Goal: Task Accomplishment & Management: Use online tool/utility

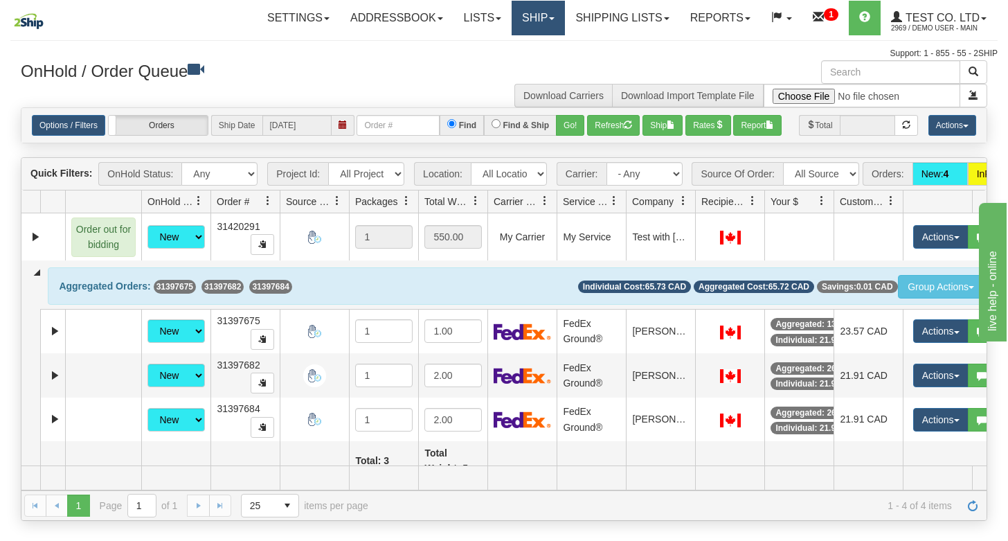
drag, startPoint x: 523, startPoint y: 15, endPoint x: 532, endPoint y: 39, distance: 25.8
click at [523, 15] on link "Ship" at bounding box center [538, 18] width 53 height 35
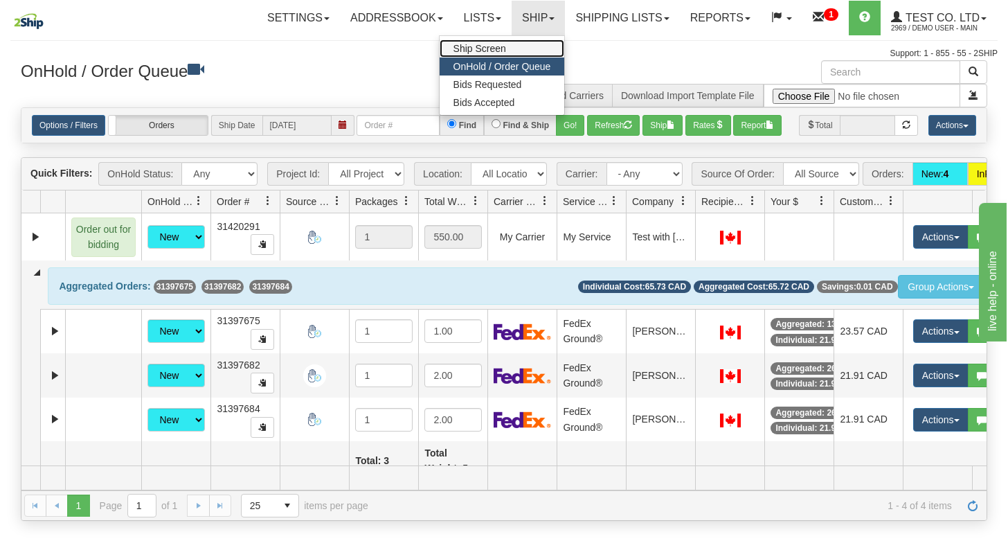
click at [483, 43] on span "Ship Screen" at bounding box center [479, 48] width 53 height 11
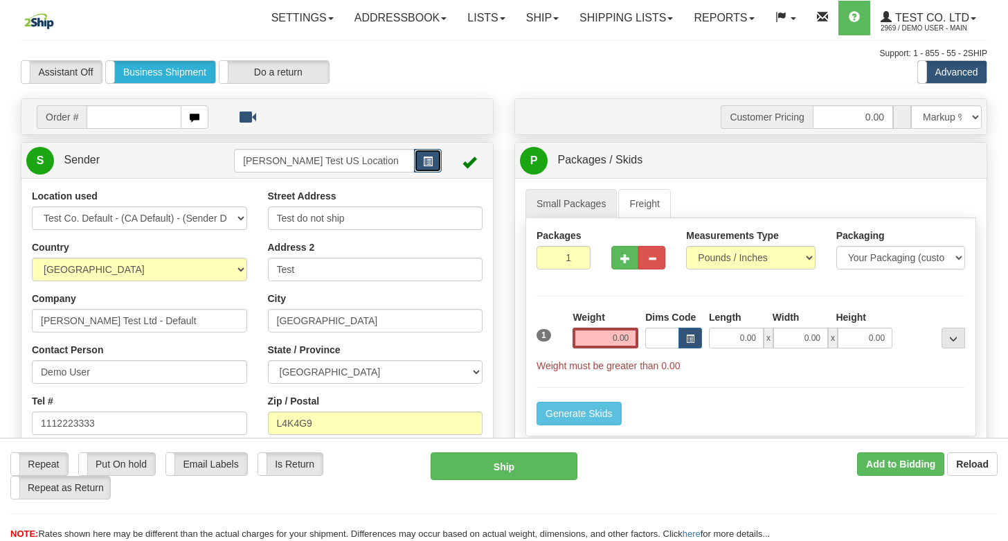
click at [427, 158] on span "button" at bounding box center [428, 161] width 10 height 9
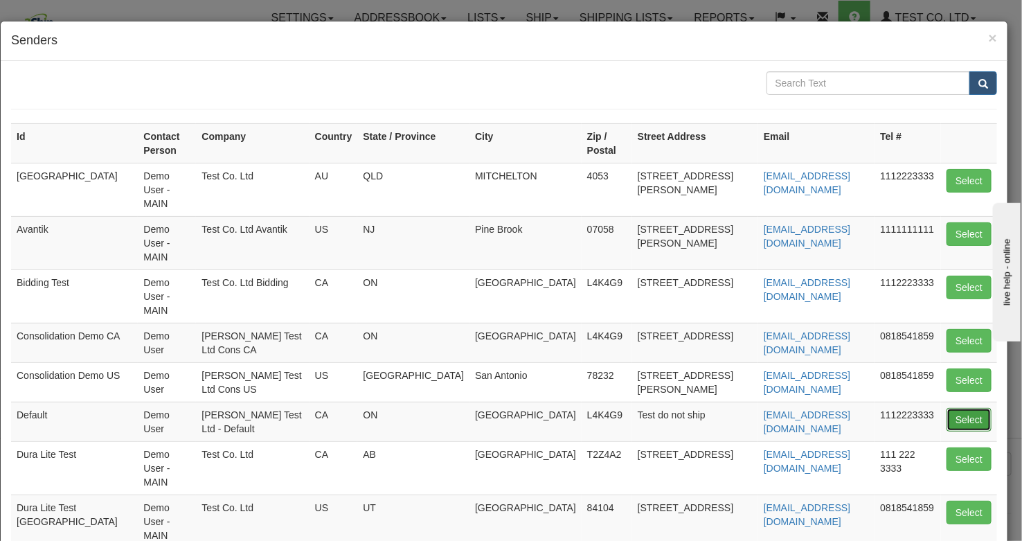
click at [946, 408] on button "Select" at bounding box center [968, 420] width 45 height 24
type input "Default"
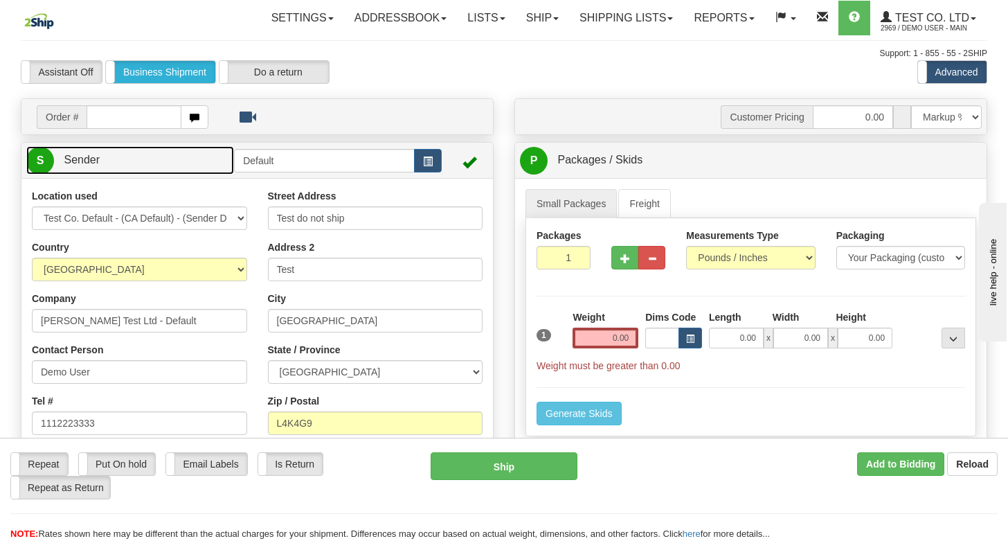
click at [200, 163] on link "S Sender" at bounding box center [130, 160] width 208 height 28
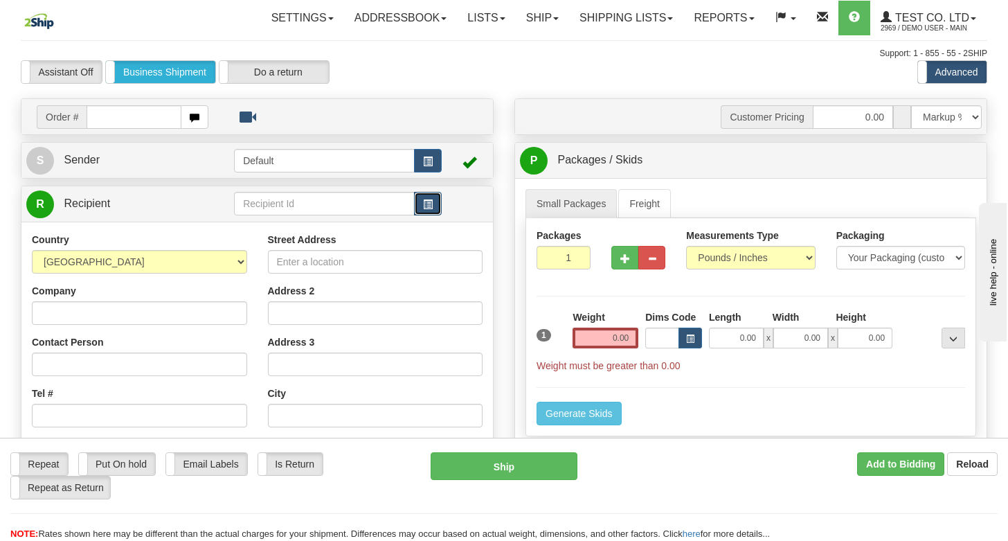
click at [423, 201] on span "button" at bounding box center [428, 204] width 10 height 9
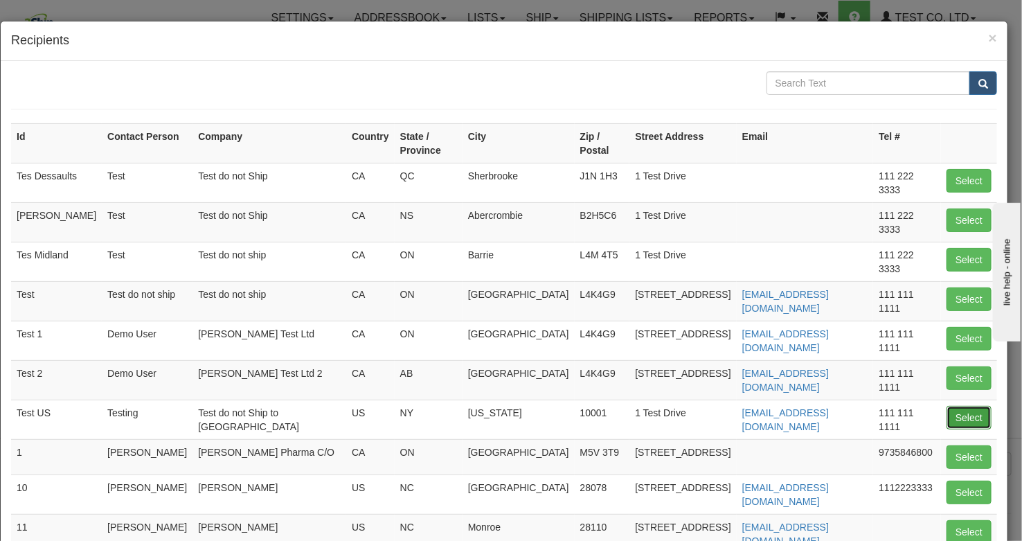
click at [949, 406] on button "Select" at bounding box center [968, 418] width 45 height 24
type input "Test US"
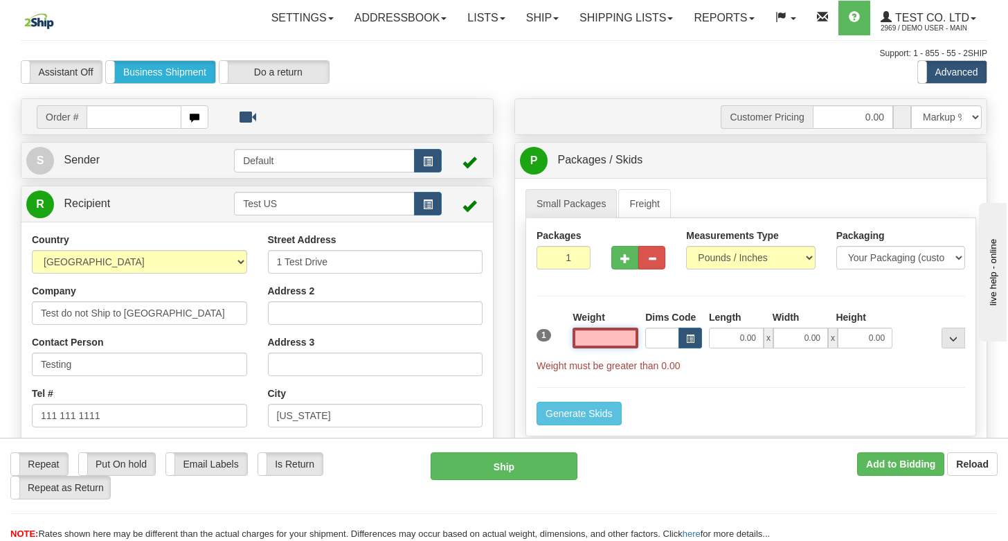
click at [609, 339] on input "text" at bounding box center [605, 337] width 66 height 21
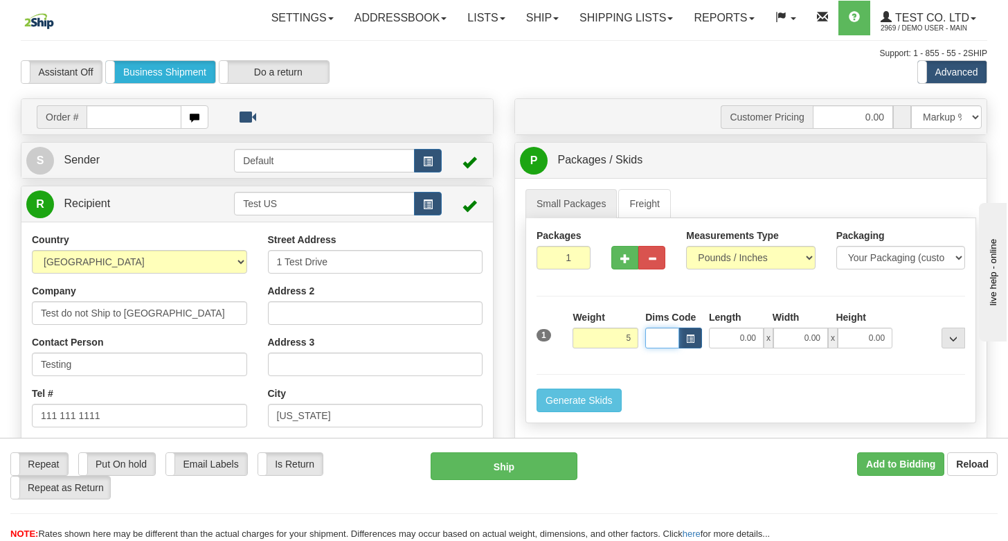
type input "5.00"
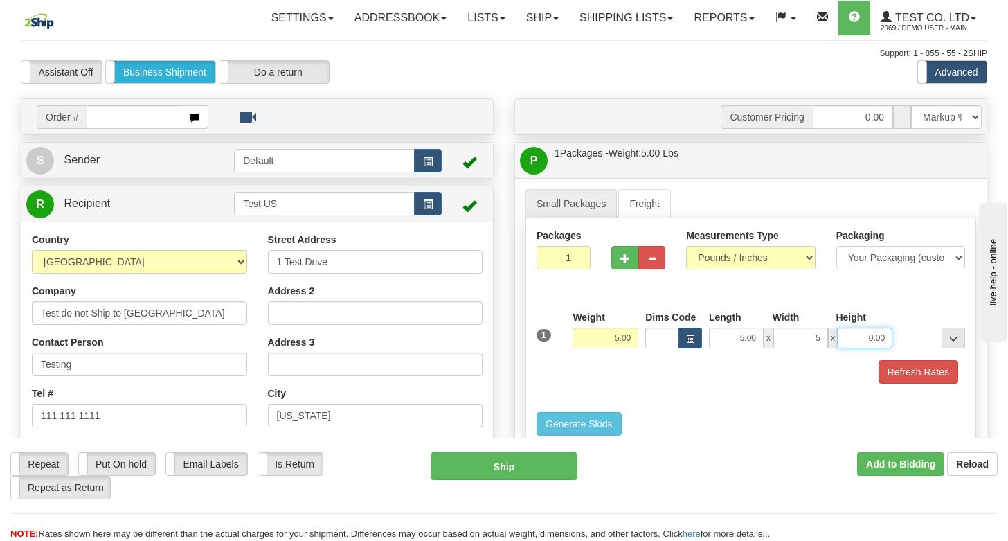
type input "5.00"
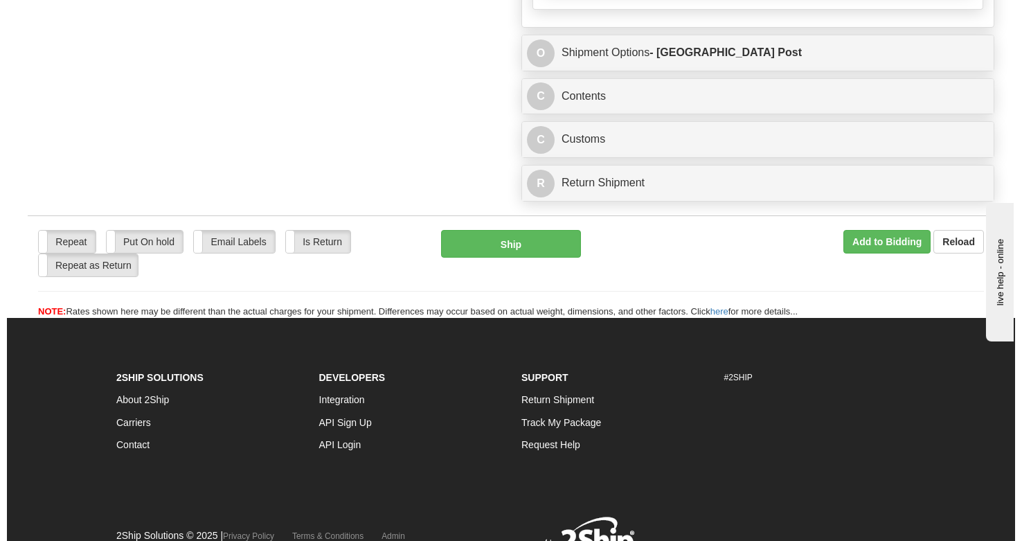
scroll to position [1094, 0]
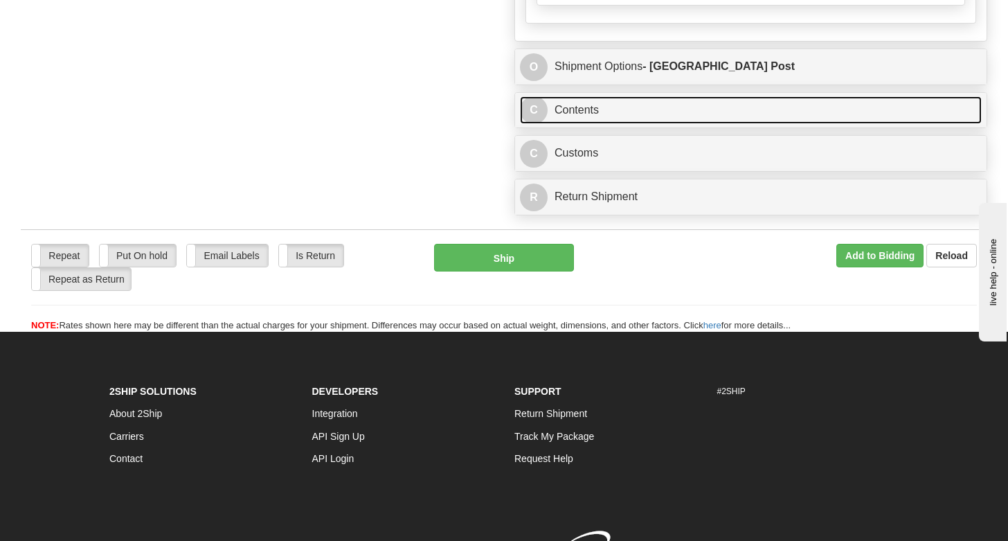
click at [629, 118] on link "C Contents" at bounding box center [751, 110] width 462 height 28
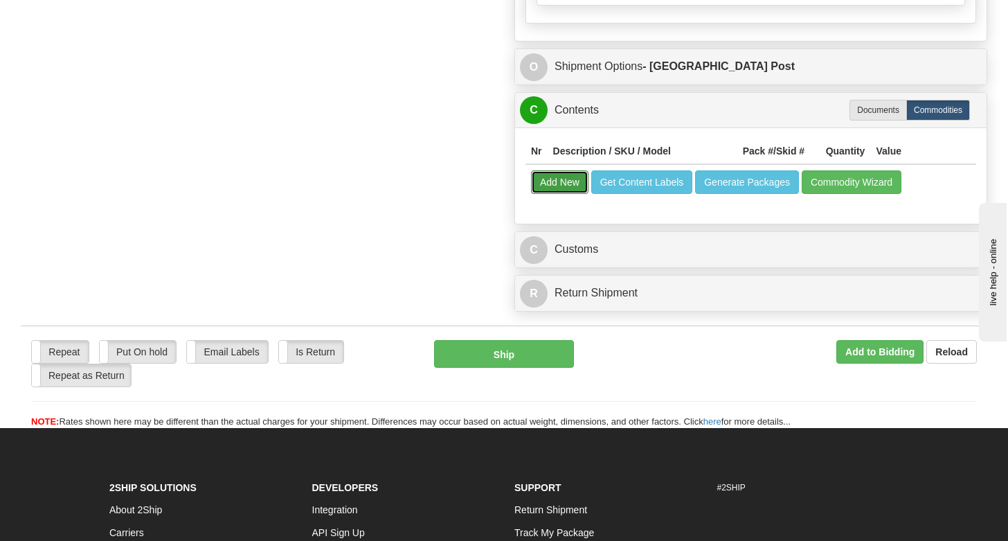
click at [556, 186] on button "Add New" at bounding box center [559, 182] width 57 height 24
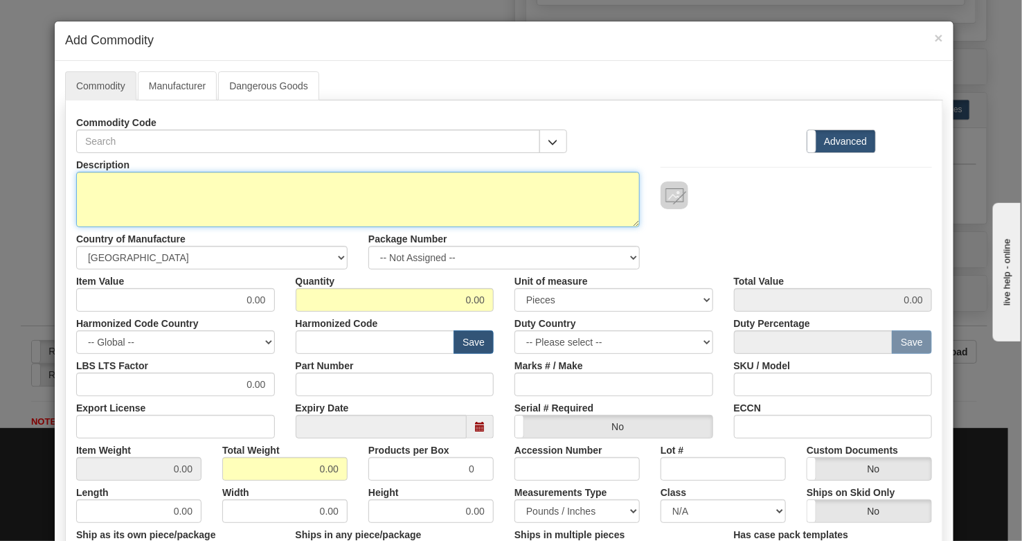
click at [208, 190] on textarea "Description" at bounding box center [357, 199] width 563 height 55
type textarea "Pink Candies"
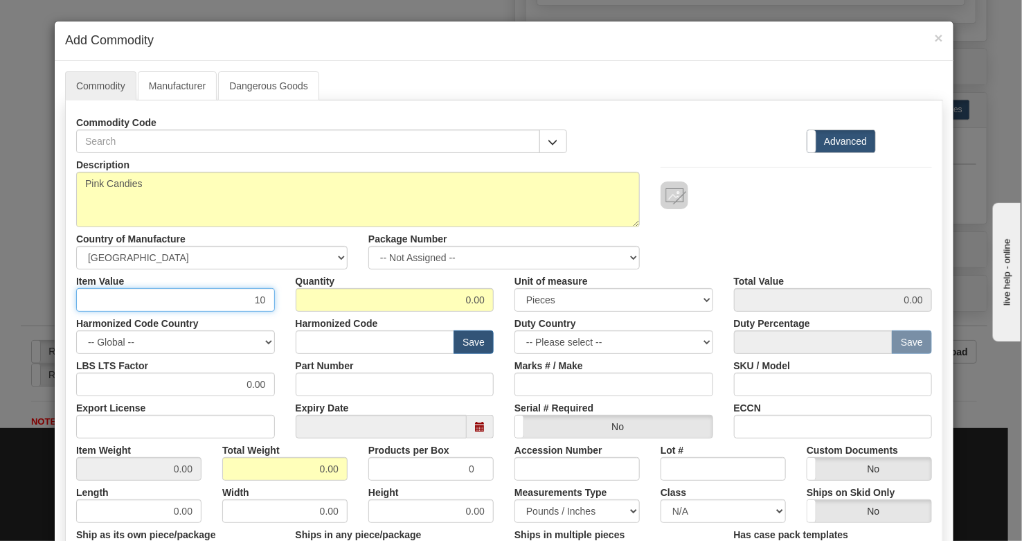
type input "10"
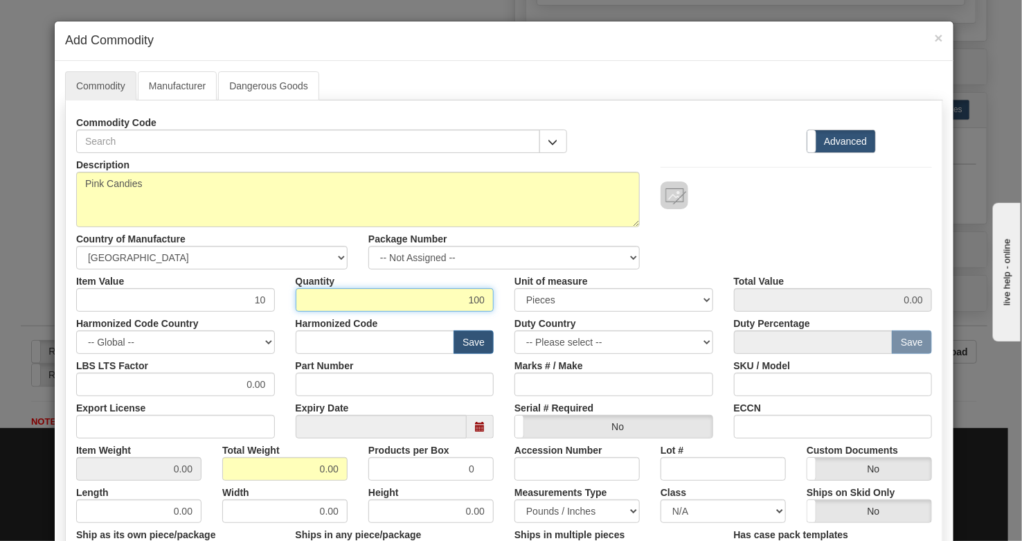
type input "100"
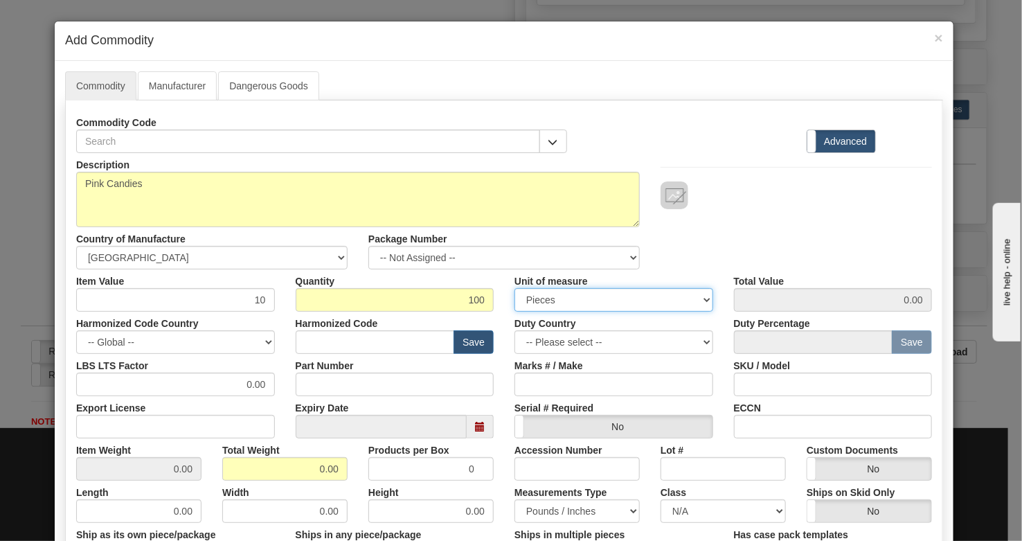
type input "1000.00"
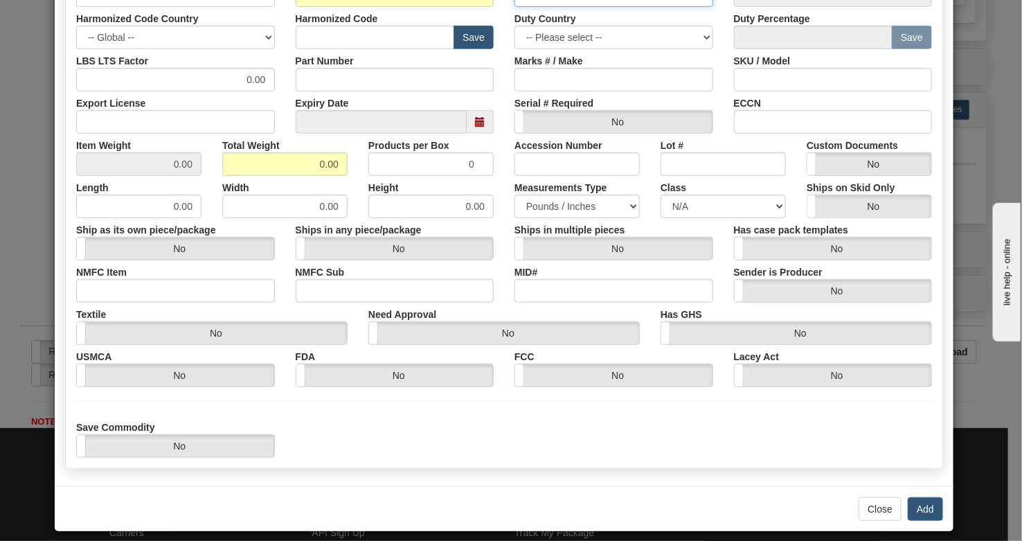
scroll to position [315, 0]
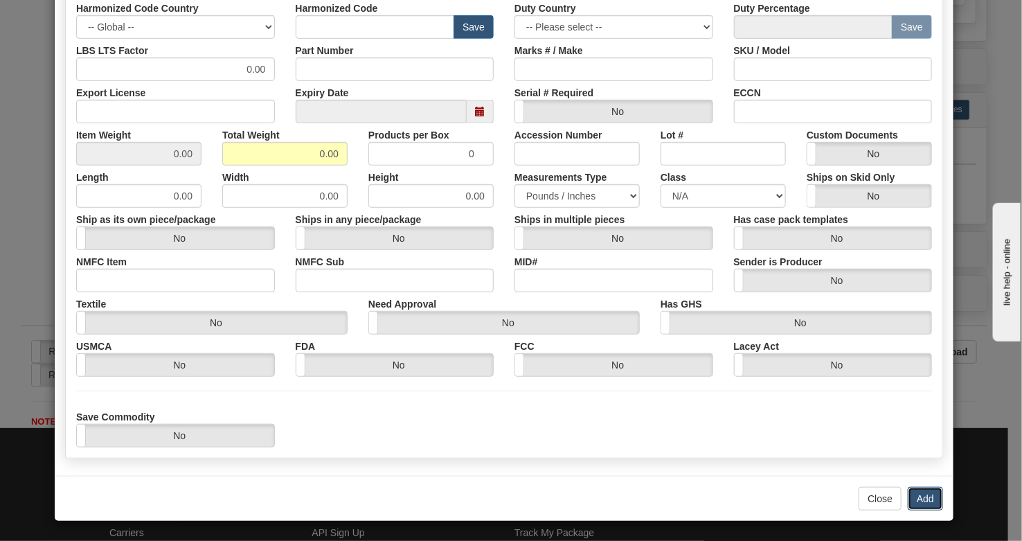
click at [921, 497] on button "Add" at bounding box center [924, 499] width 35 height 24
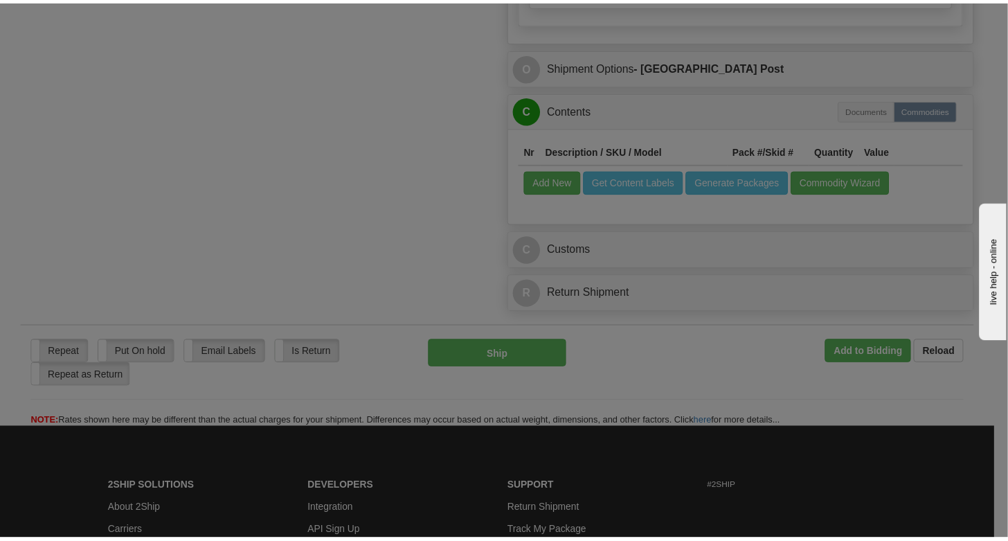
scroll to position [0, 0]
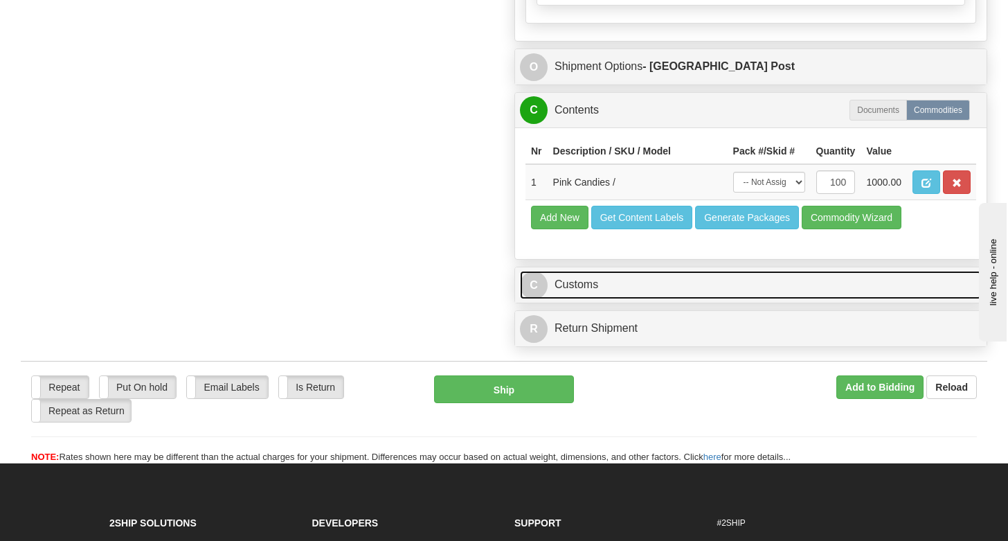
click at [703, 297] on link "C Customs" at bounding box center [751, 285] width 462 height 28
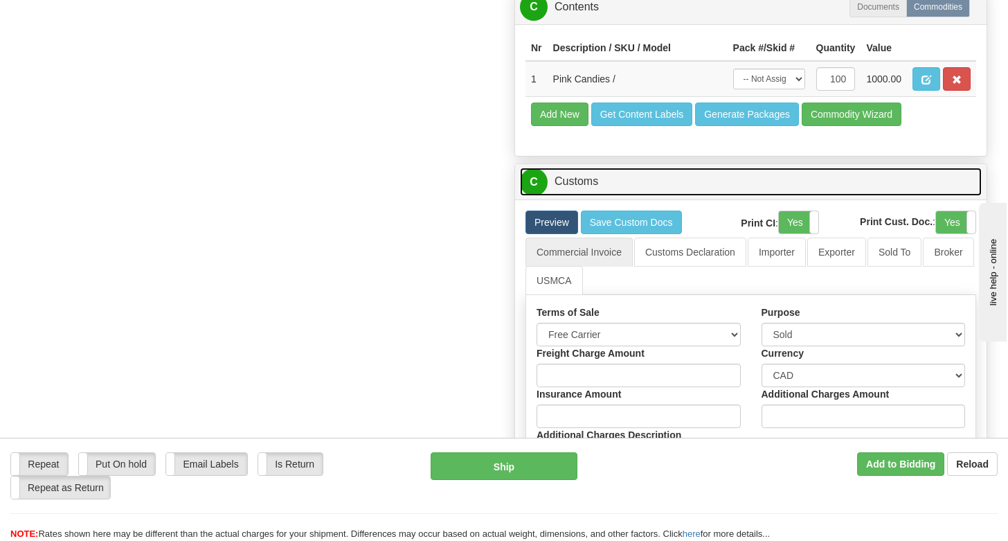
scroll to position [1278, 0]
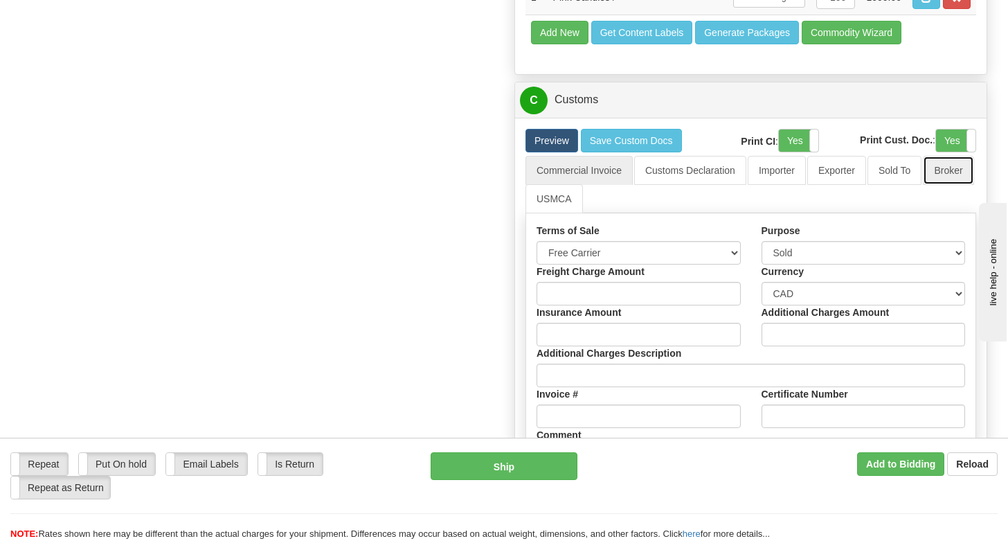
click at [952, 179] on link "Broker" at bounding box center [948, 170] width 51 height 29
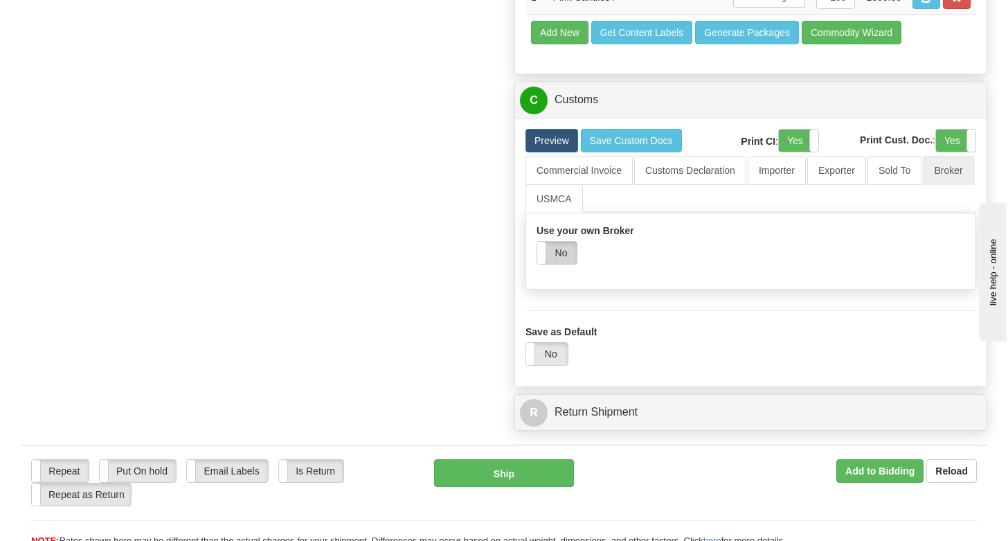
click at [572, 259] on label "No" at bounding box center [556, 253] width 39 height 22
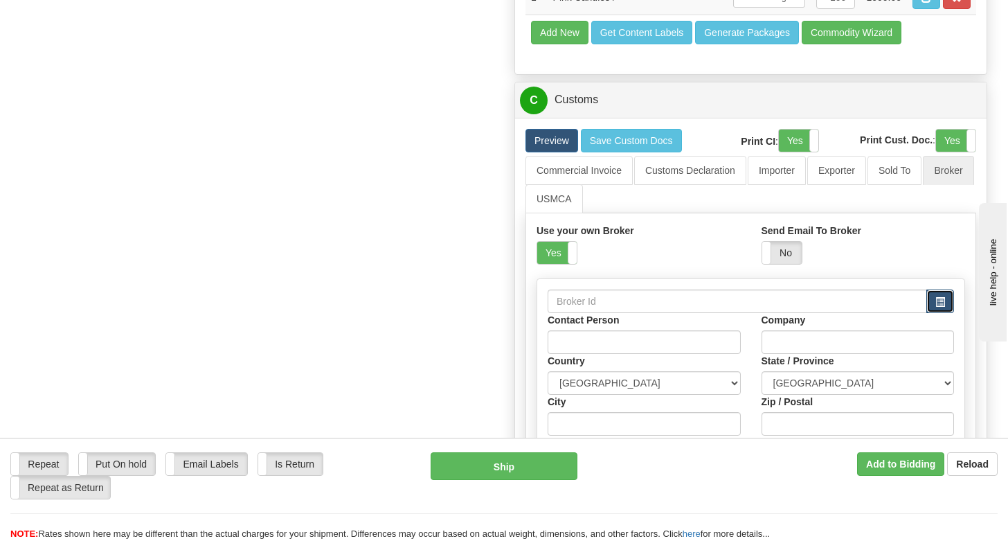
click at [941, 307] on span "button" at bounding box center [940, 302] width 10 height 9
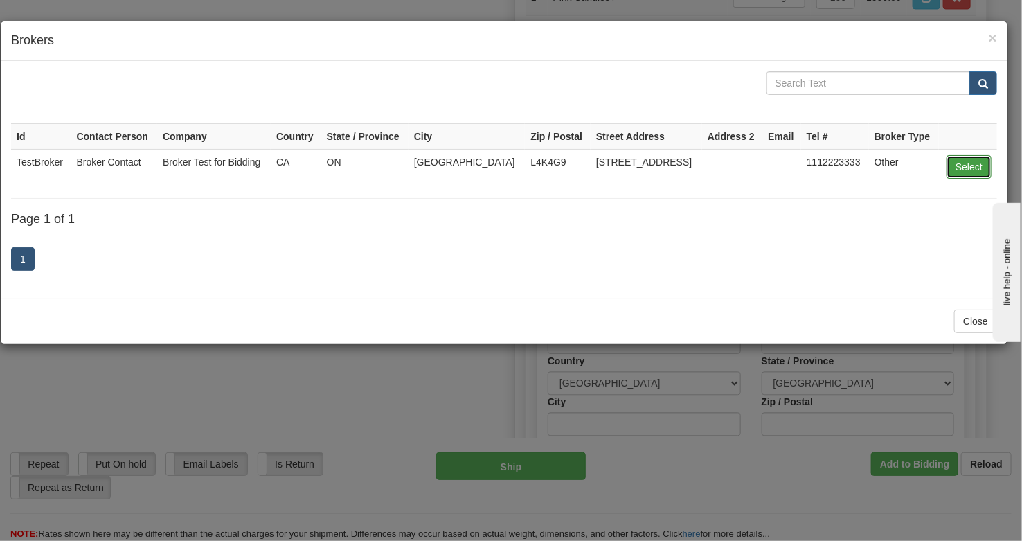
click at [966, 159] on button "Select" at bounding box center [968, 167] width 45 height 24
type input "TestBroker"
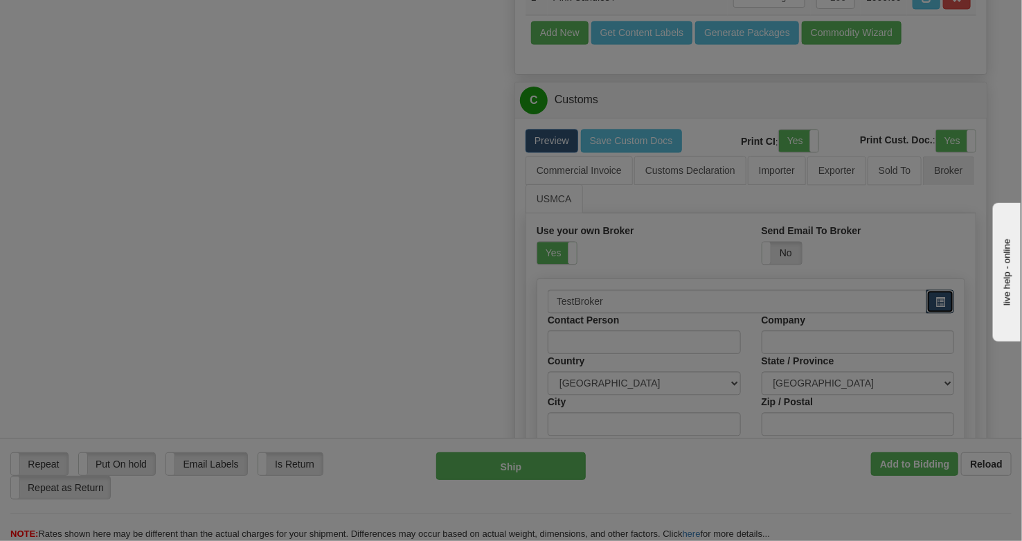
type input "Broker Contact"
type input "Broker Test for Bidding"
type input "[GEOGRAPHIC_DATA]"
type input "L4K4G9"
type input "[STREET_ADDRESS]"
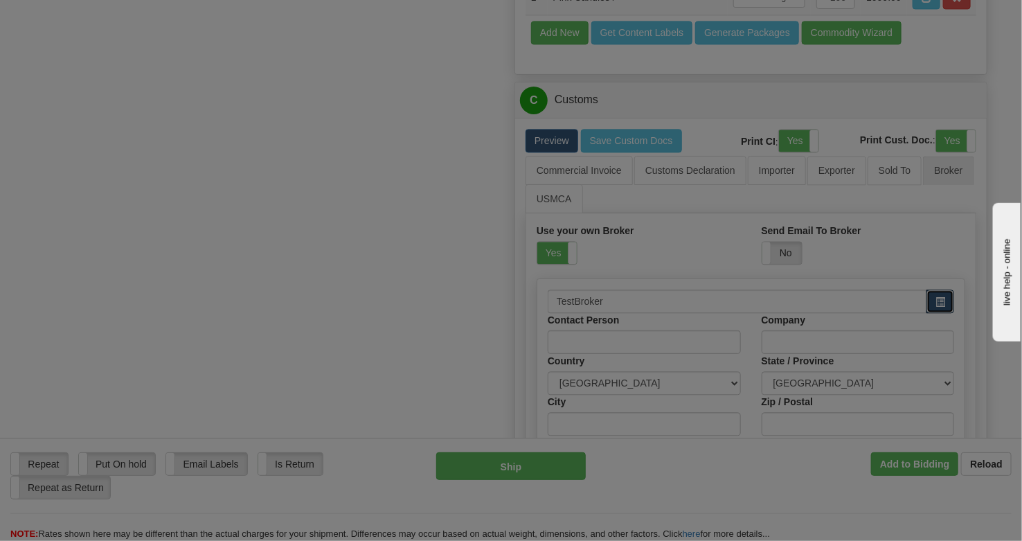
type input "1112223333"
select select "ON"
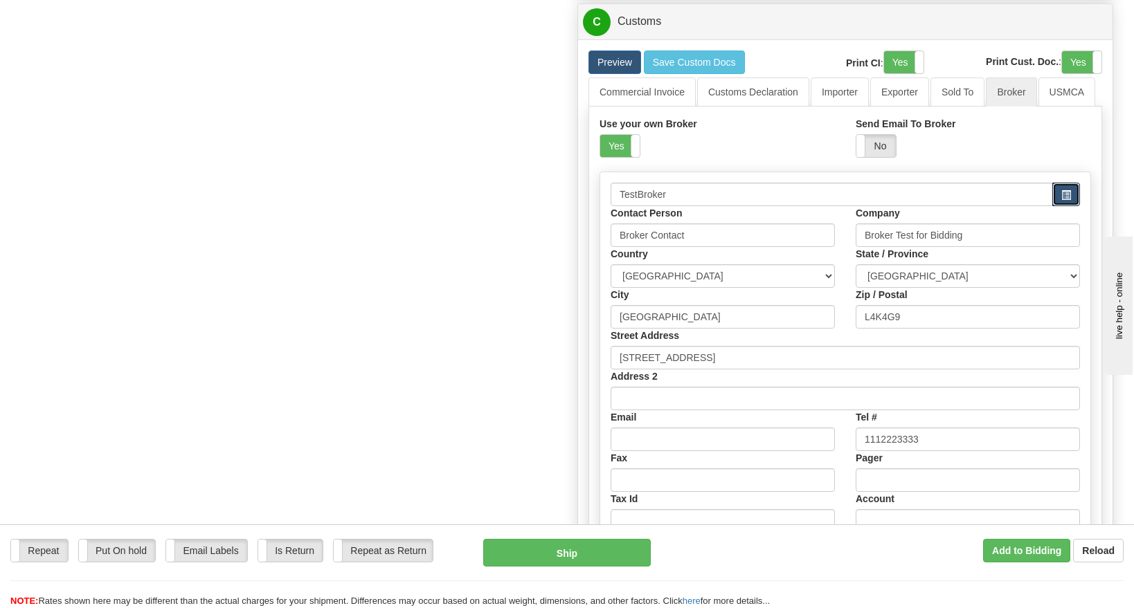
scroll to position [1359, 0]
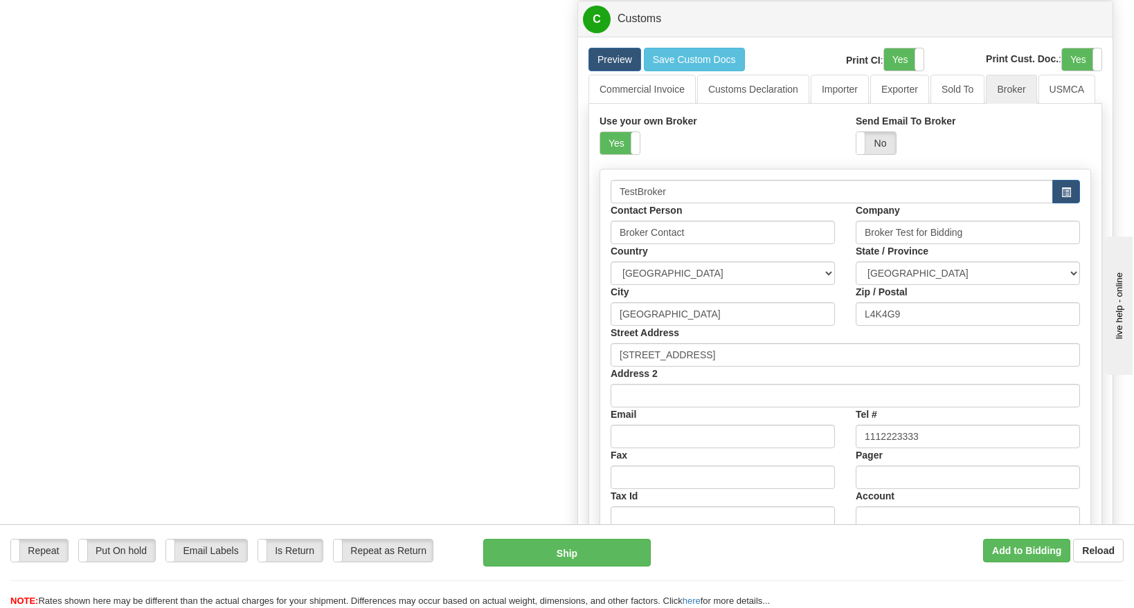
click at [656, 424] on div "Email" at bounding box center [722, 428] width 245 height 41
click at [653, 439] on input "Email" at bounding box center [723, 437] width 224 height 24
type input "[EMAIL_ADDRESS][DOMAIN_NAME]"
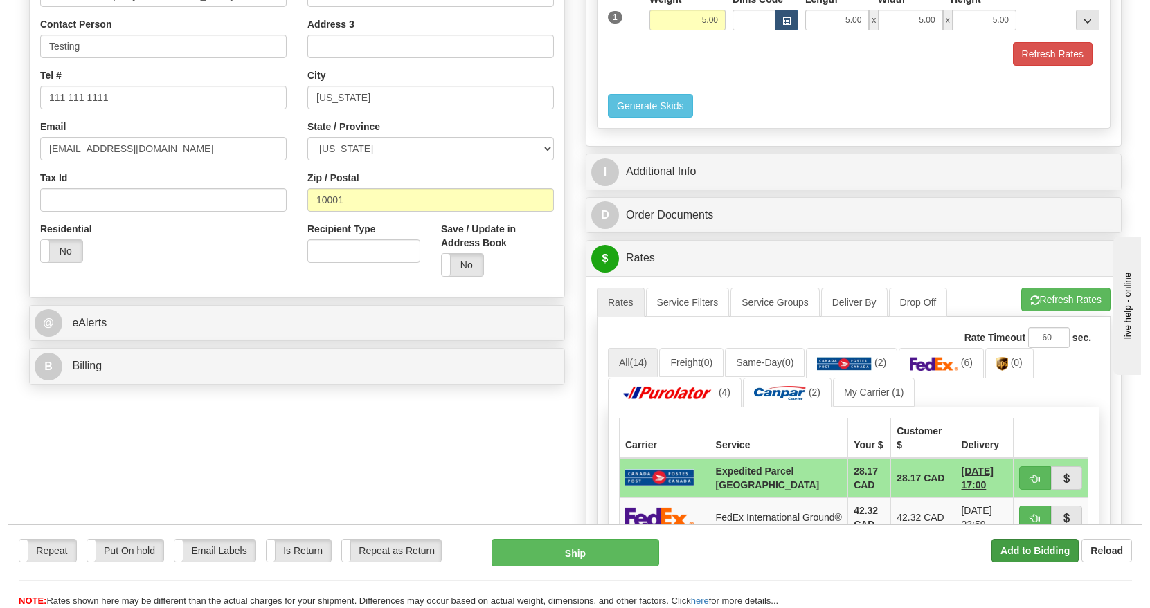
scroll to position [217, 0]
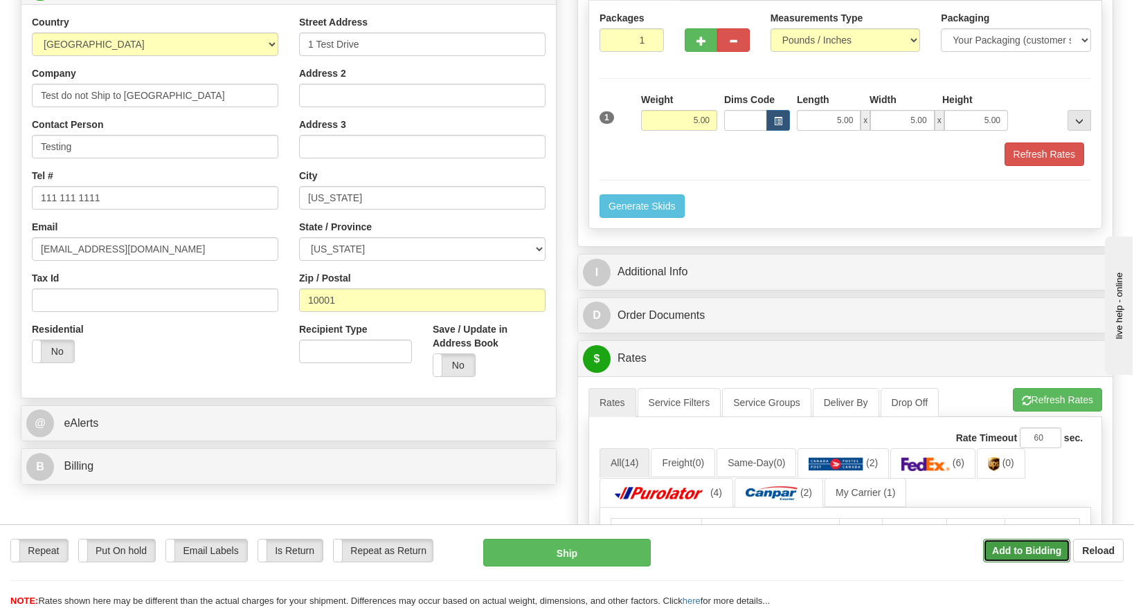
click at [1007, 540] on b "Add to Bidding" at bounding box center [1026, 550] width 69 height 11
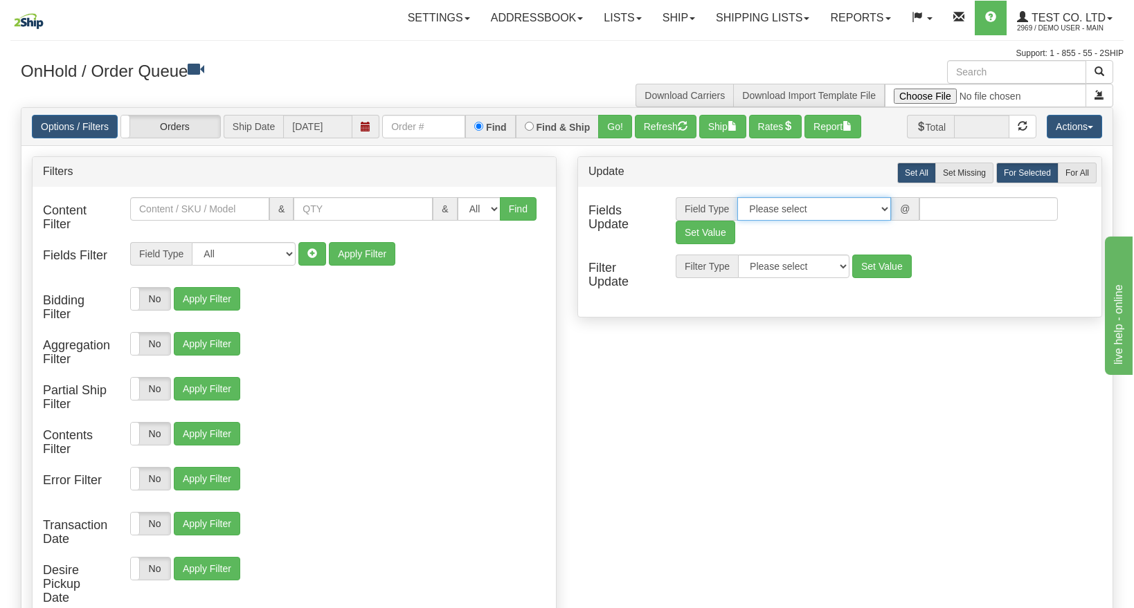
click at [891, 214] on select "Please select Contact Person Company Country Country & State/Province City Zip …" at bounding box center [814, 209] width 154 height 24
click at [885, 213] on select "Please select Contact Person Company Country Country & State/Province City Zip …" at bounding box center [814, 209] width 154 height 24
click at [891, 211] on select "Please select Contact Person Company Country Country & State/Province City Zip …" at bounding box center [814, 209] width 154 height 24
